Goal: Navigation & Orientation: Find specific page/section

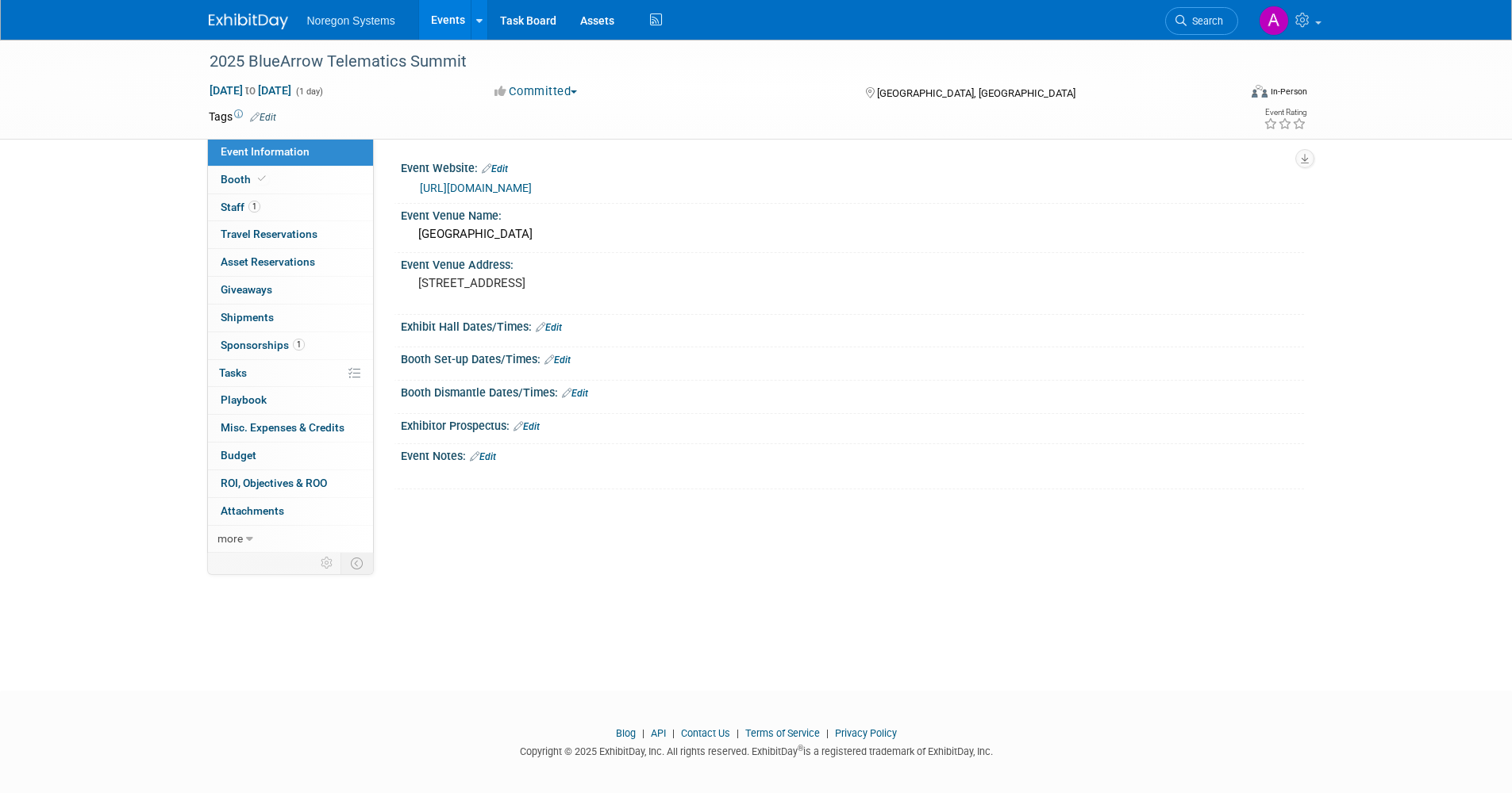
click at [435, 19] on link "Events" at bounding box center [447, 20] width 58 height 39
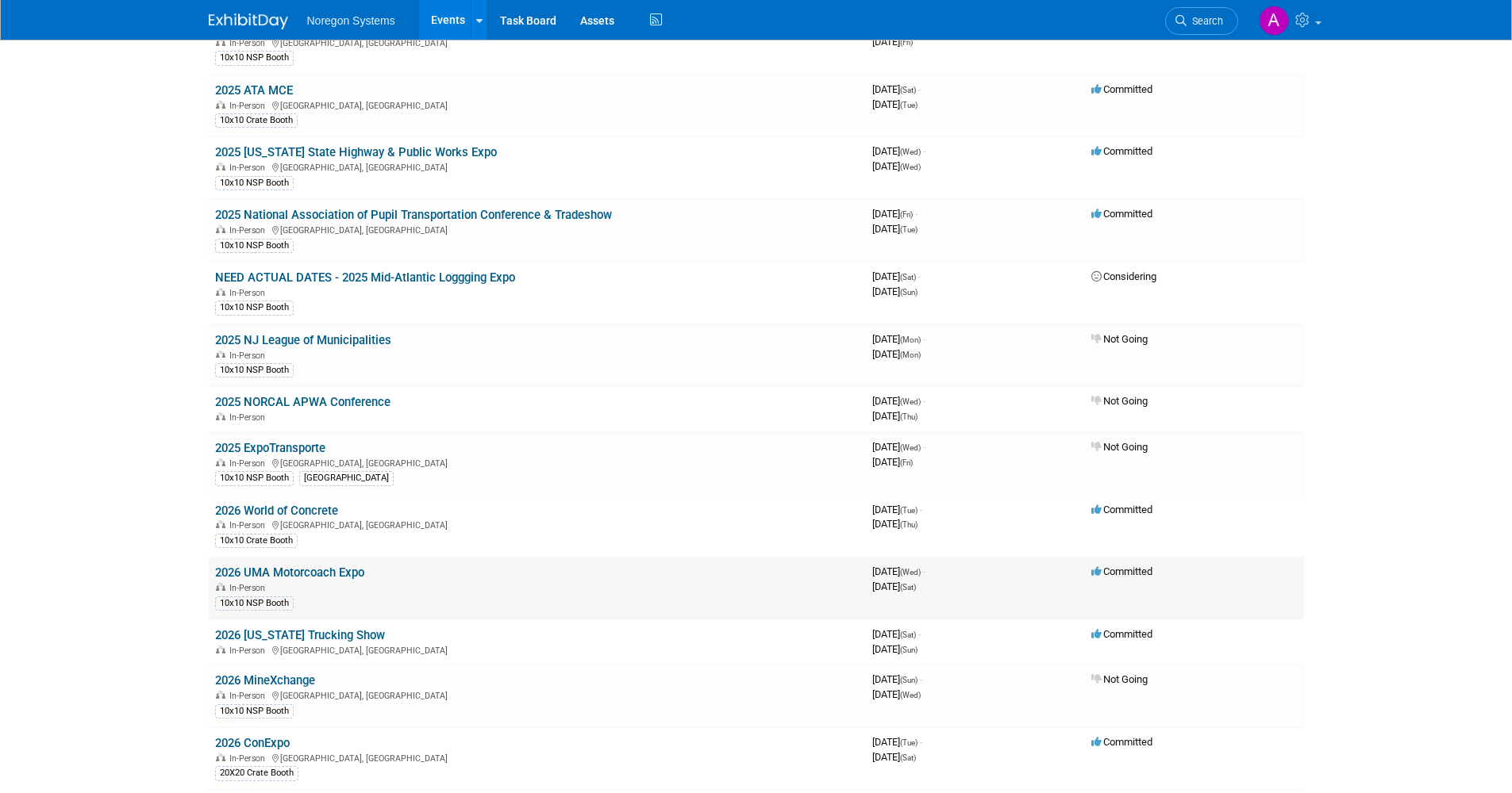
scroll to position [1349, 0]
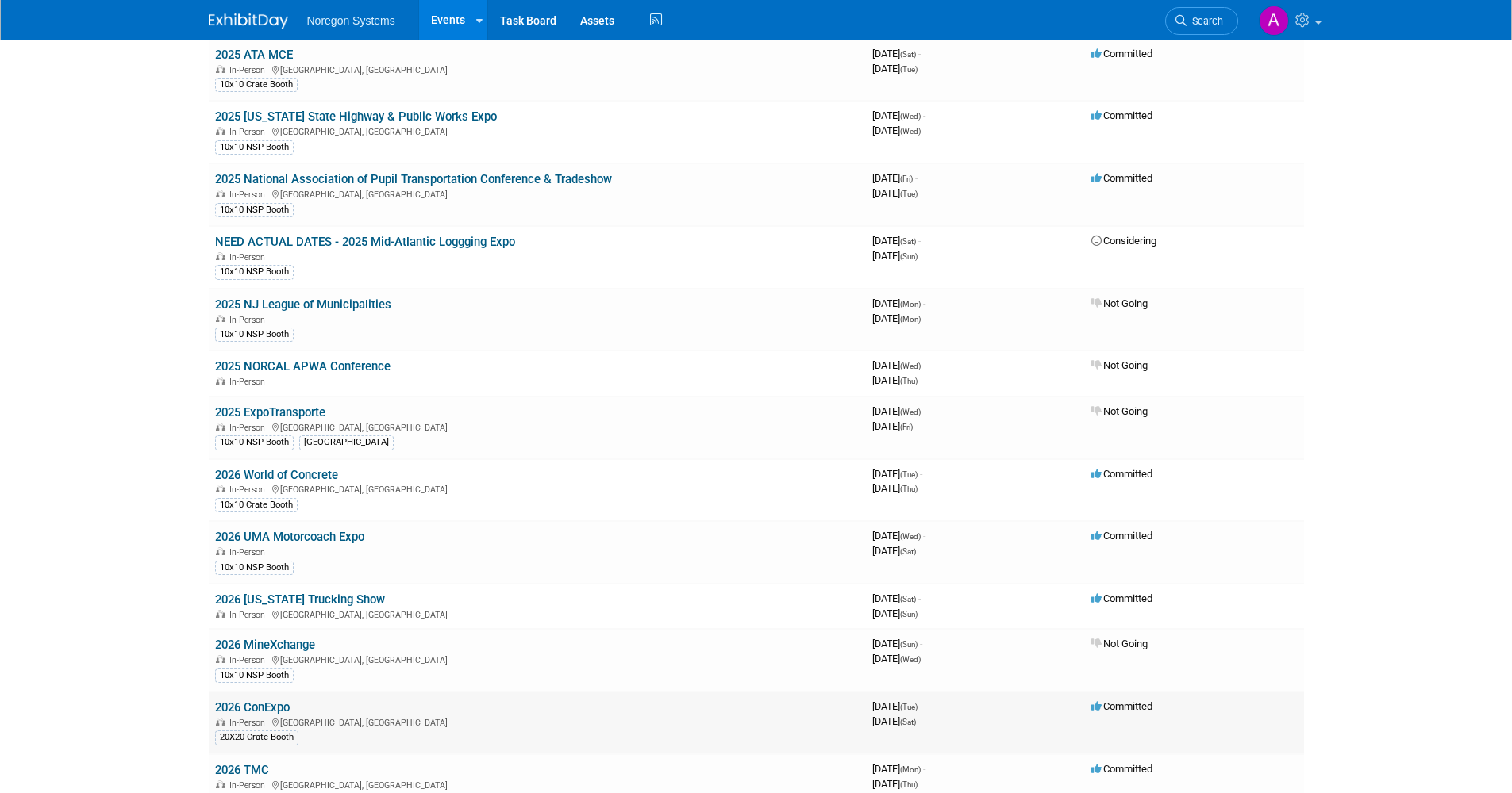
click at [258, 704] on link "2026 ConExpo" at bounding box center [252, 707] width 75 height 14
